Goal: Browse casually

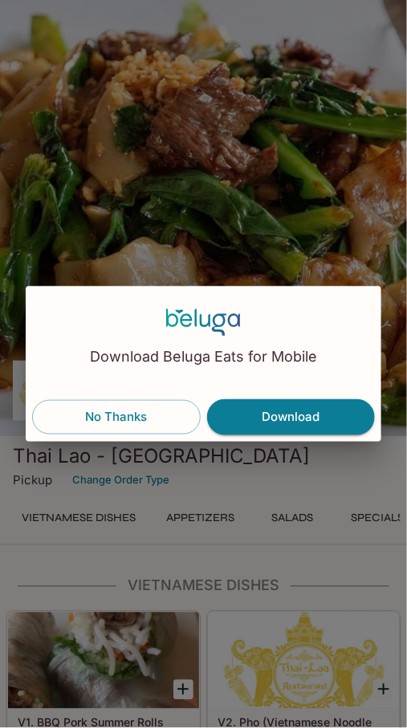
click at [136, 422] on button "No Thanks" at bounding box center [116, 417] width 168 height 34
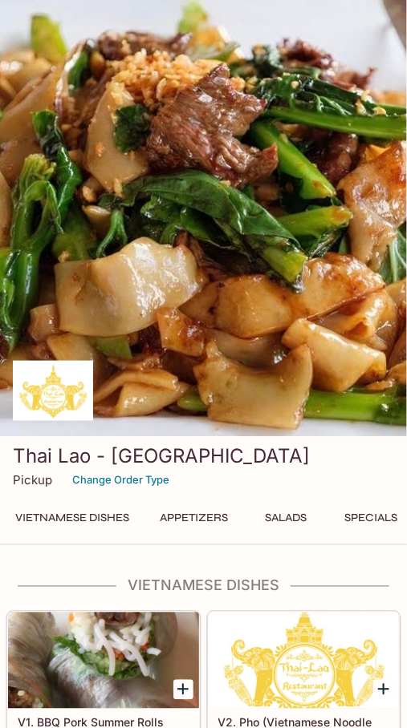
click at [87, 367] on div at bounding box center [203, 218] width 407 height 437
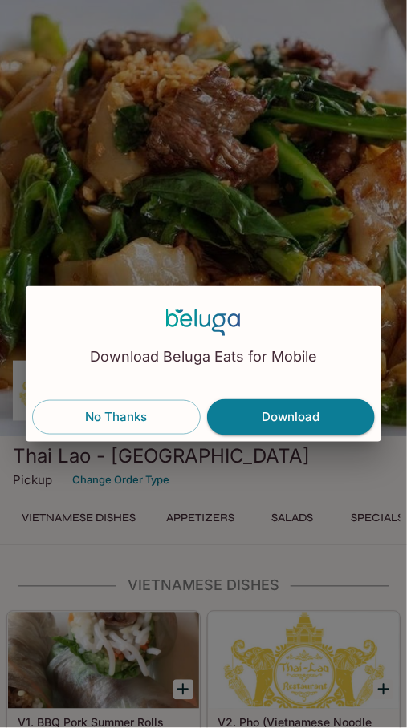
click at [116, 410] on button "No Thanks" at bounding box center [116, 417] width 168 height 34
